Goal: Task Accomplishment & Management: Manage account settings

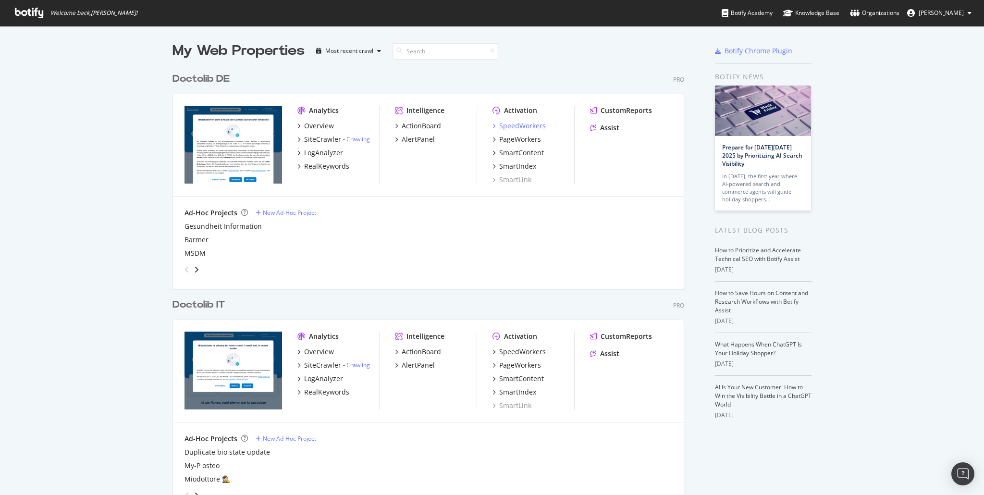
click at [525, 127] on div "SpeedWorkers" at bounding box center [522, 126] width 47 height 10
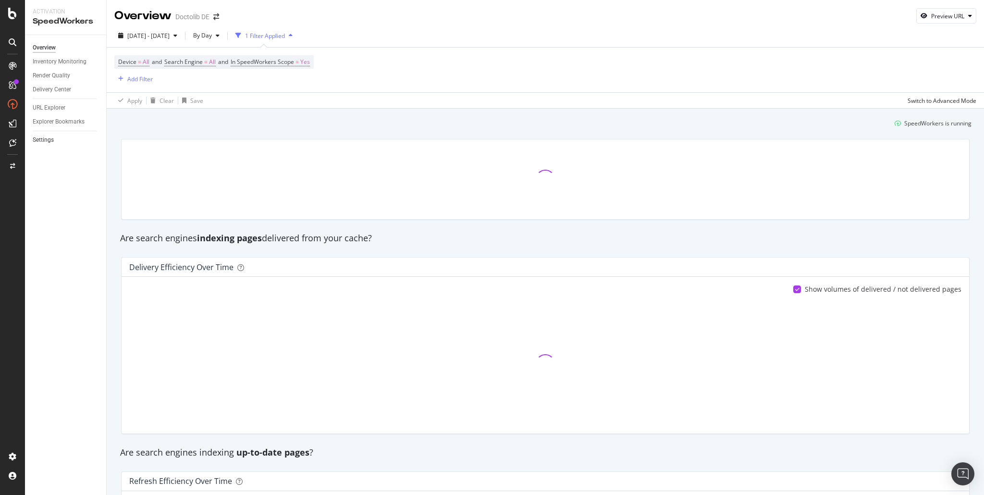
click at [54, 143] on link "Settings" at bounding box center [66, 140] width 67 height 10
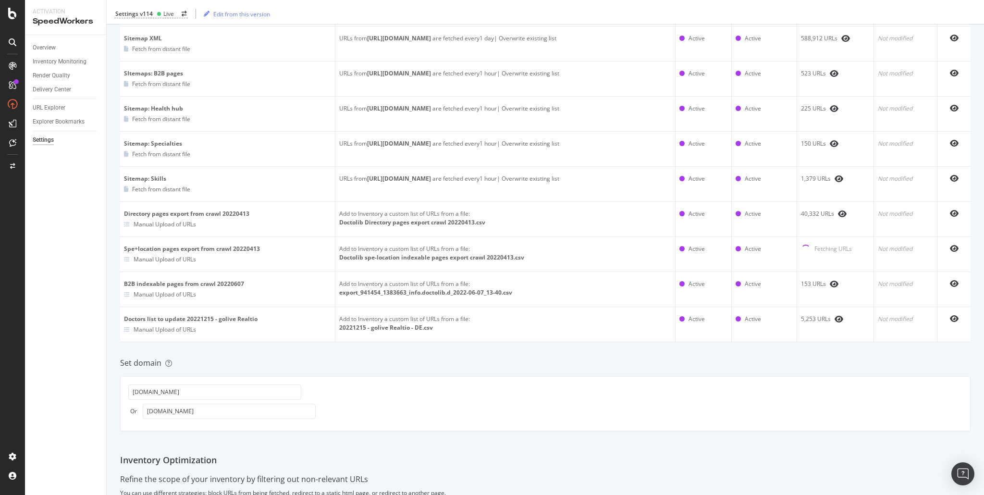
scroll to position [333, 0]
